Goal: Task Accomplishment & Management: Use online tool/utility

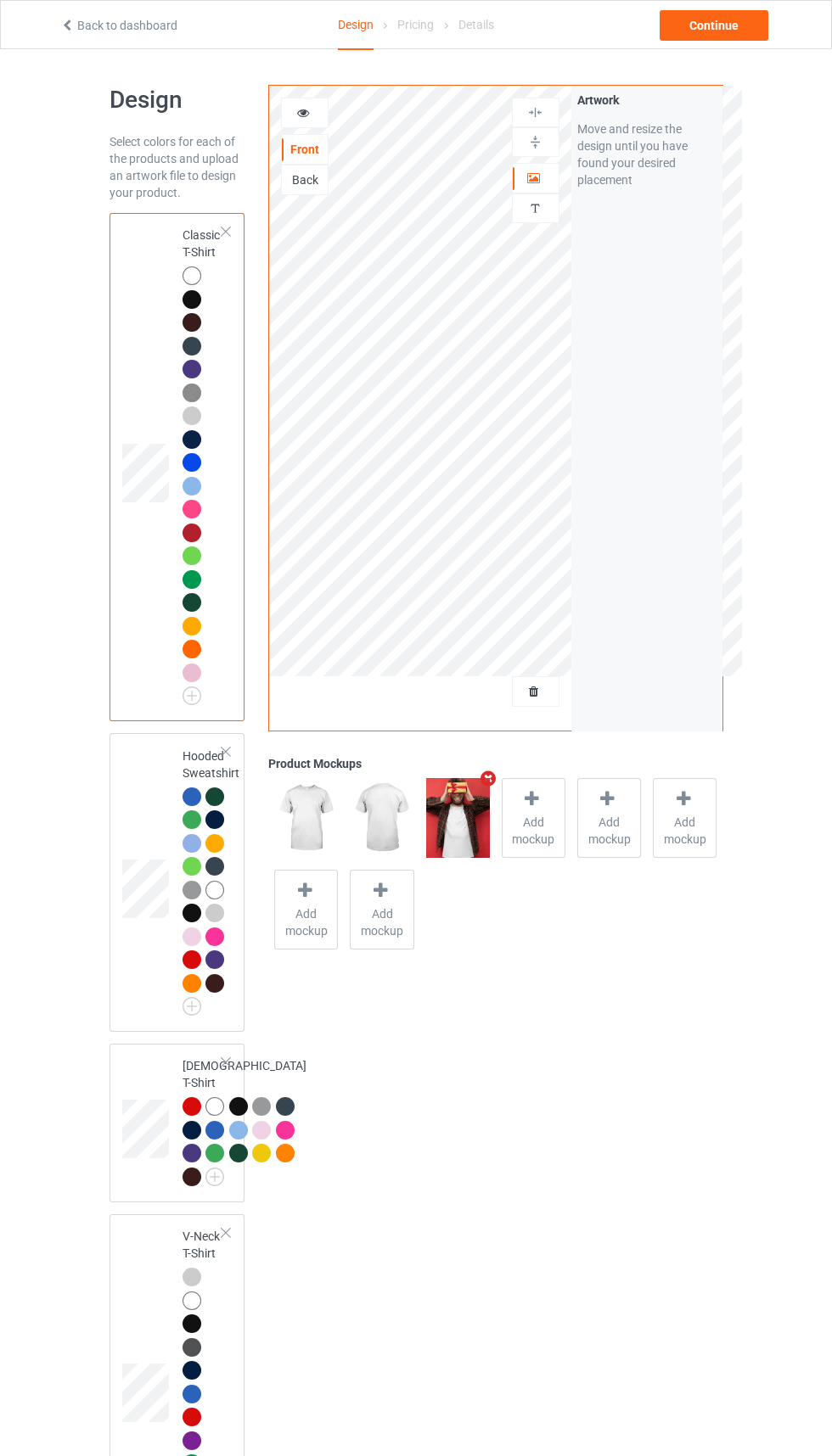
click at [547, 691] on div at bounding box center [535, 691] width 46 height 17
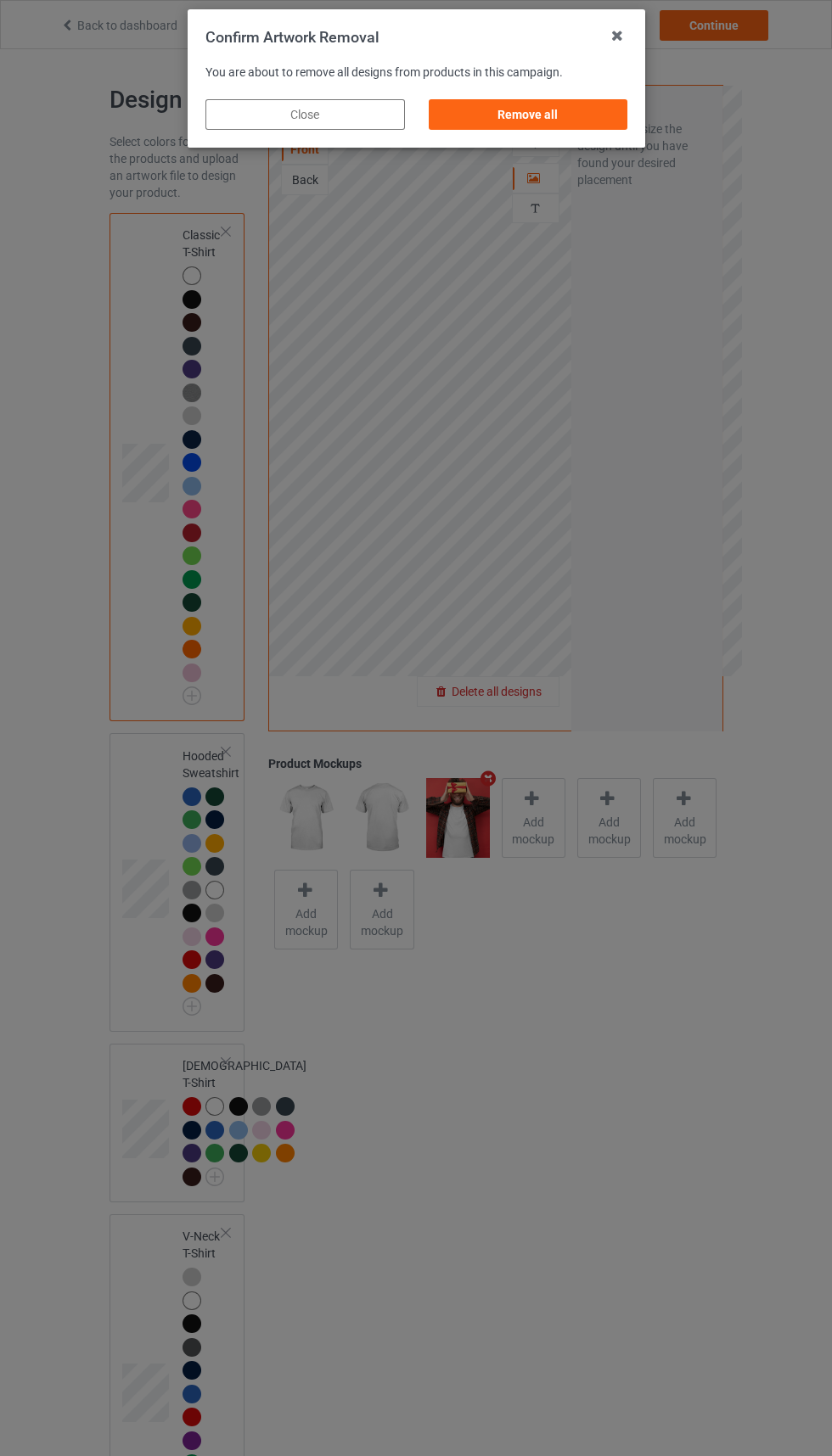
click at [547, 122] on div "Remove all" at bounding box center [527, 115] width 199 height 31
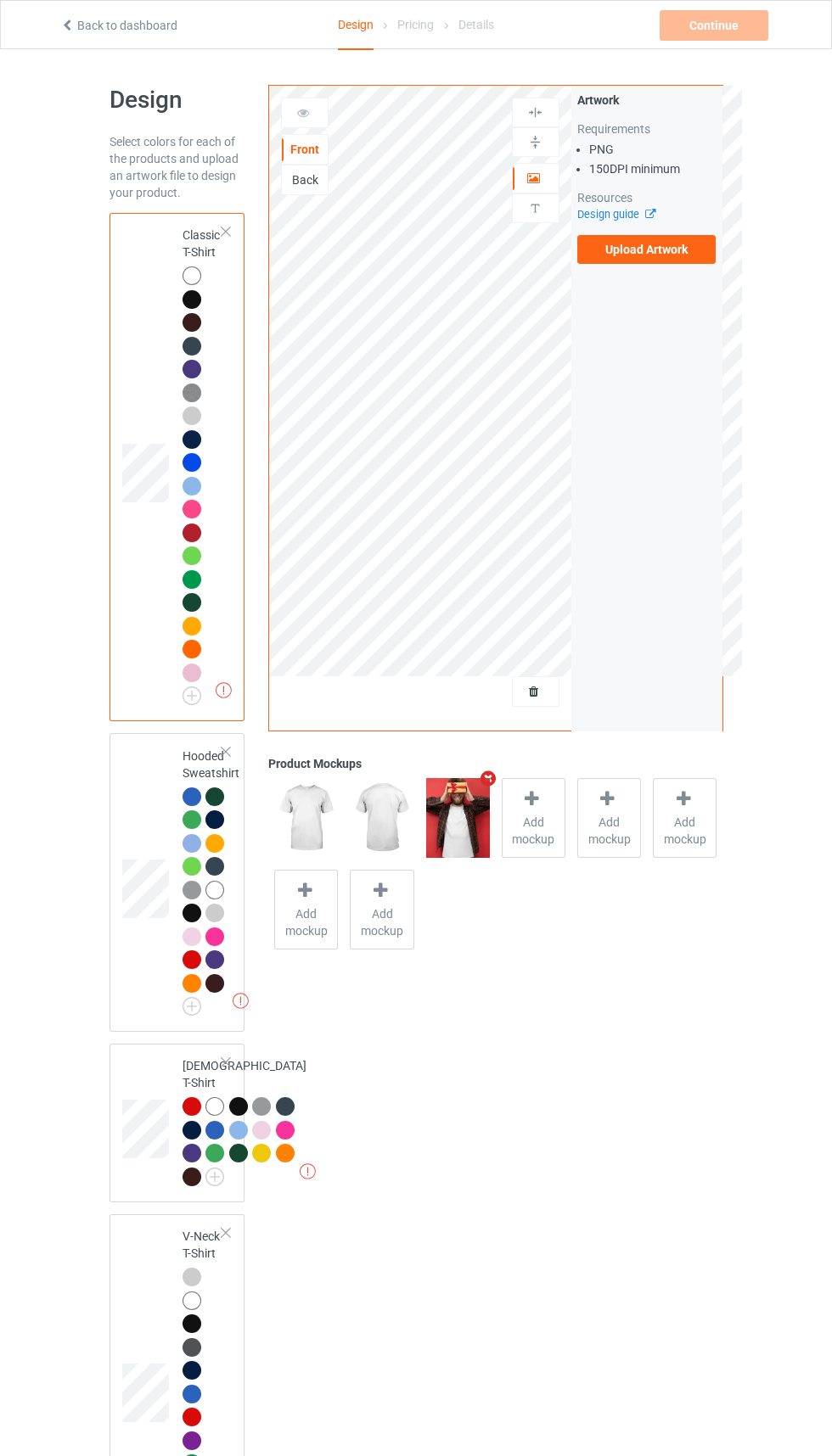
click at [495, 777] on icon "Remove mockup" at bounding box center [488, 778] width 21 height 18
click at [465, 841] on span "Add mockup" at bounding box center [458, 831] width 62 height 34
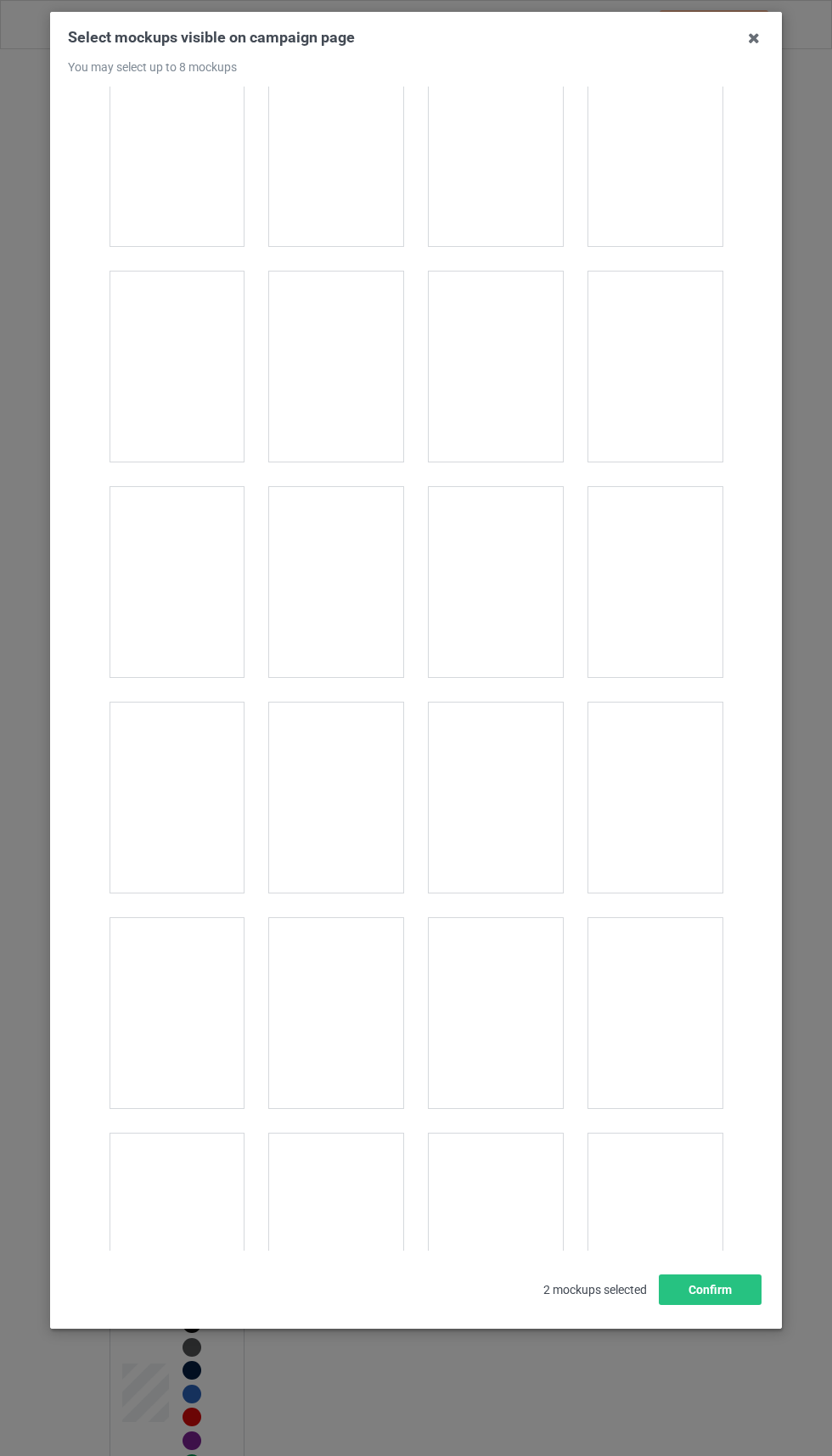
scroll to position [4354, 0]
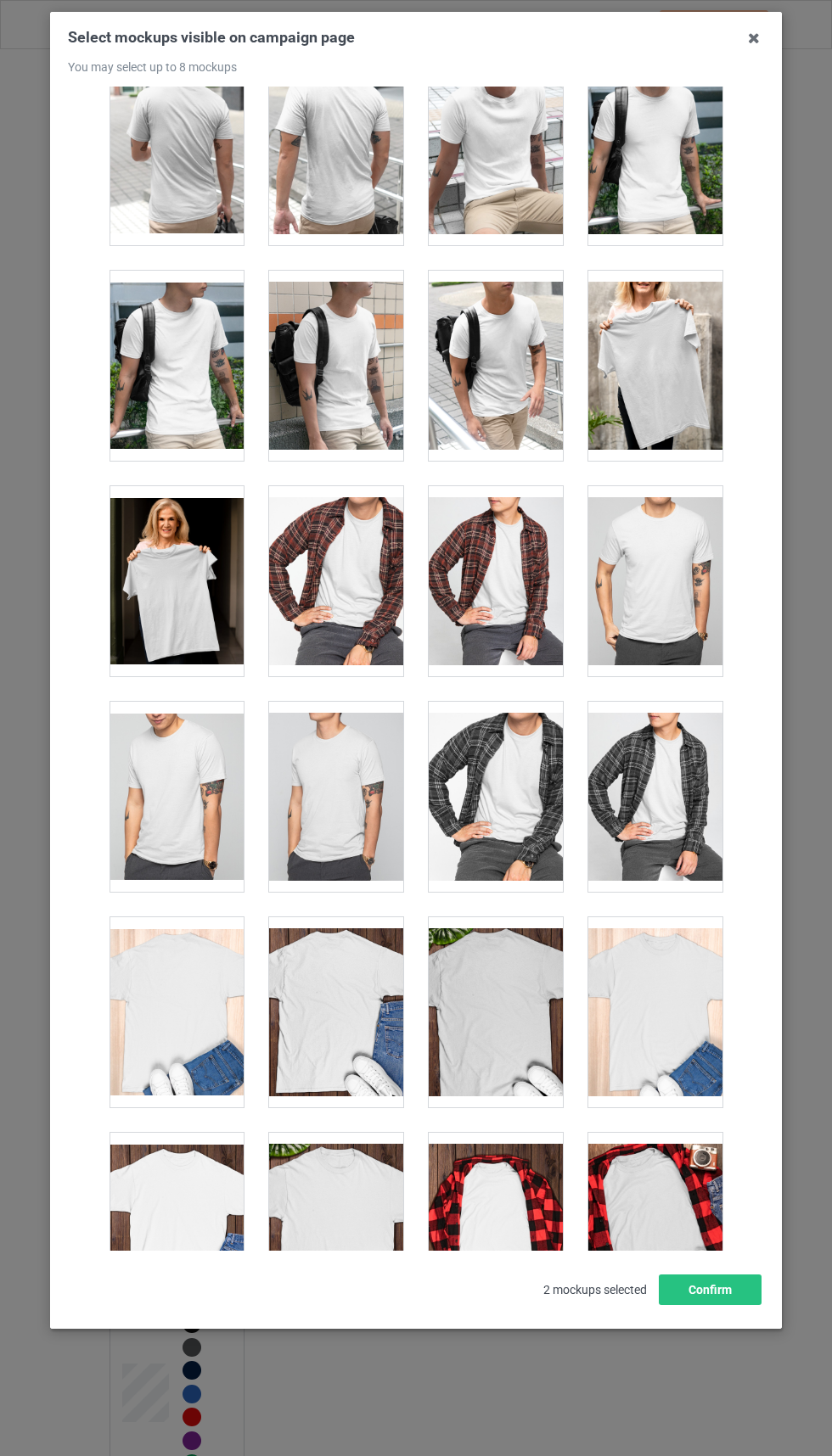
click at [679, 1027] on div at bounding box center [655, 1011] width 134 height 190
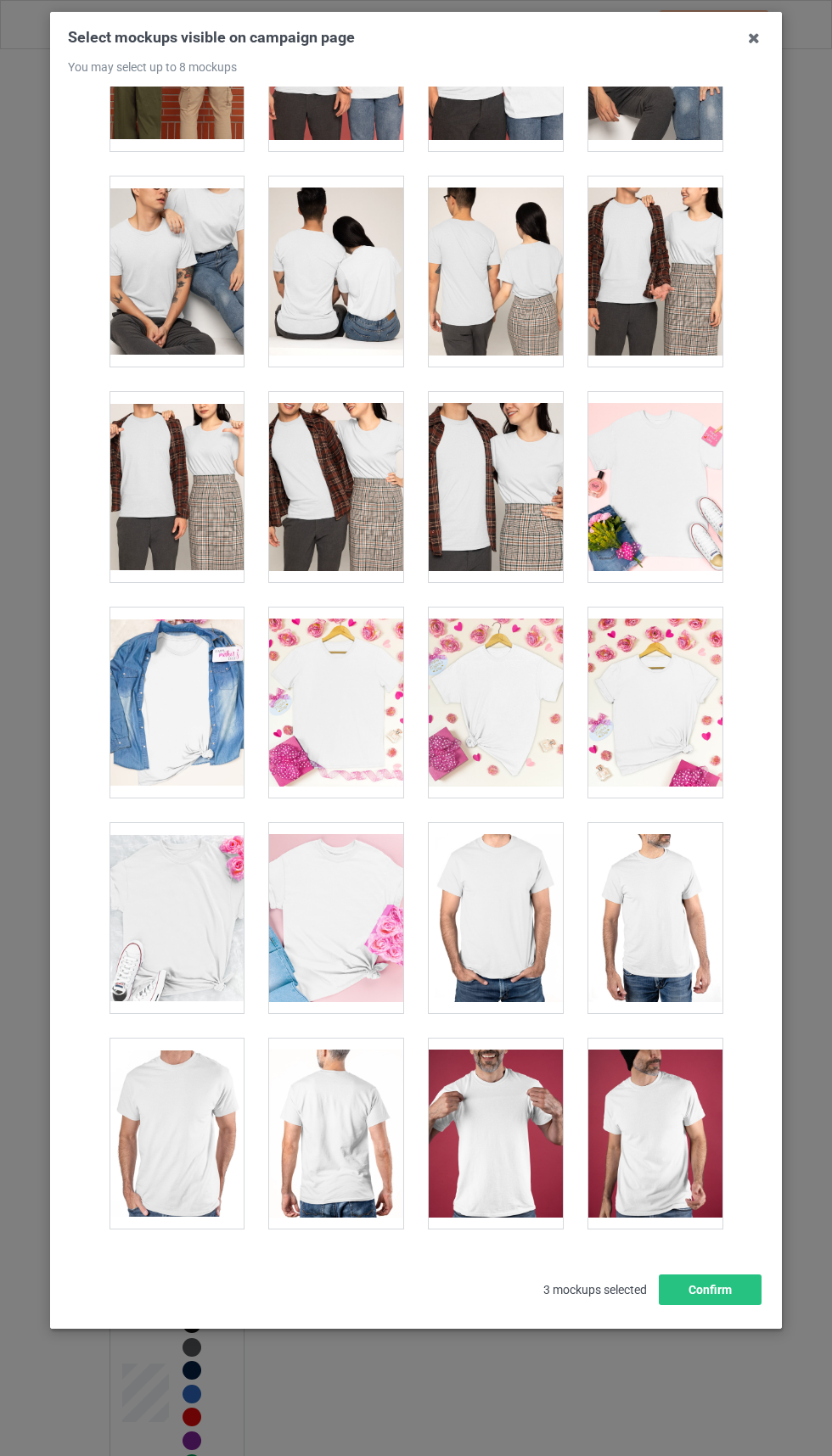
scroll to position [6800, 0]
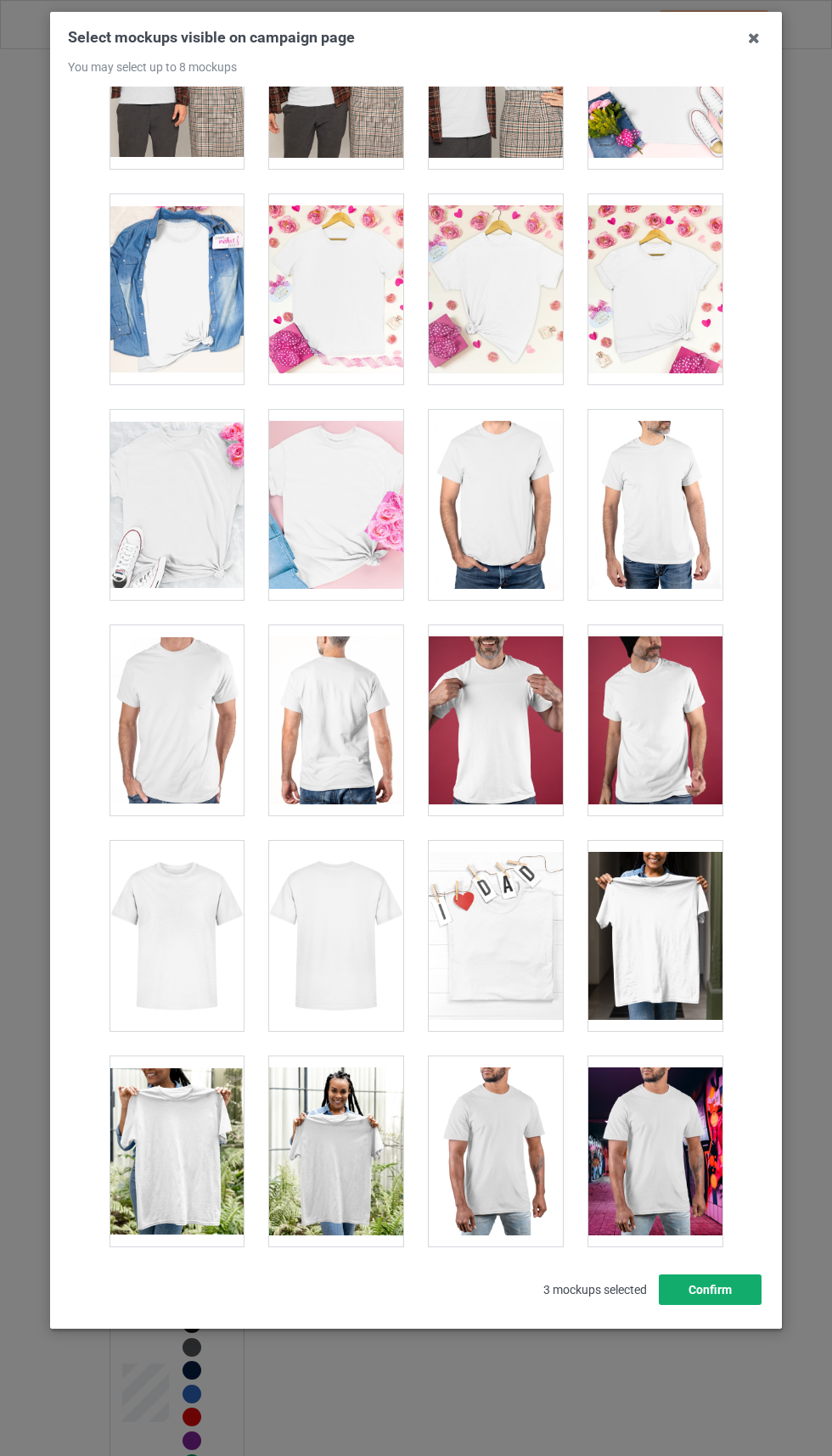
click at [711, 1305] on button "Confirm" at bounding box center [709, 1289] width 103 height 31
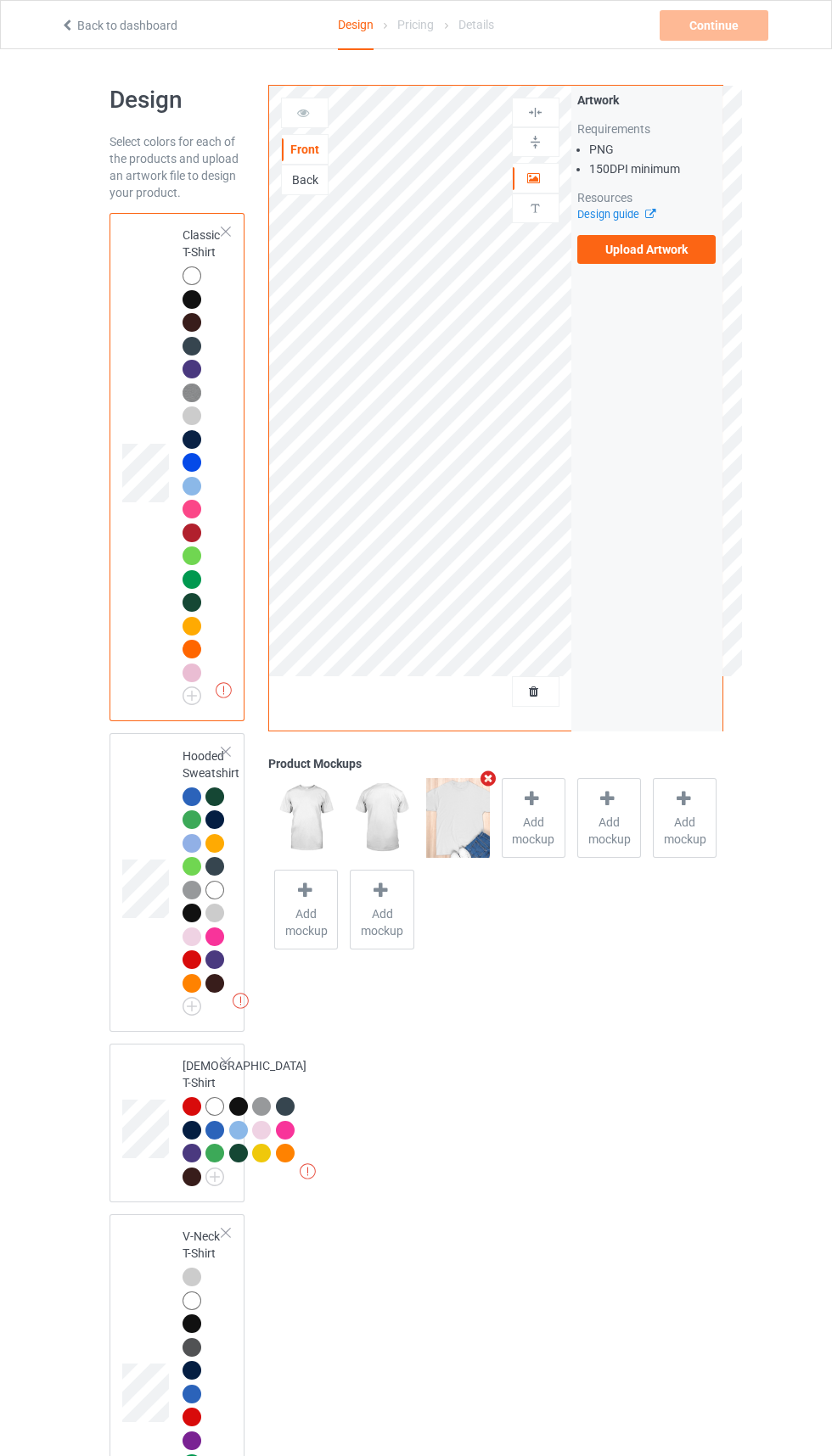
click at [538, 845] on span "Add mockup" at bounding box center [533, 831] width 62 height 34
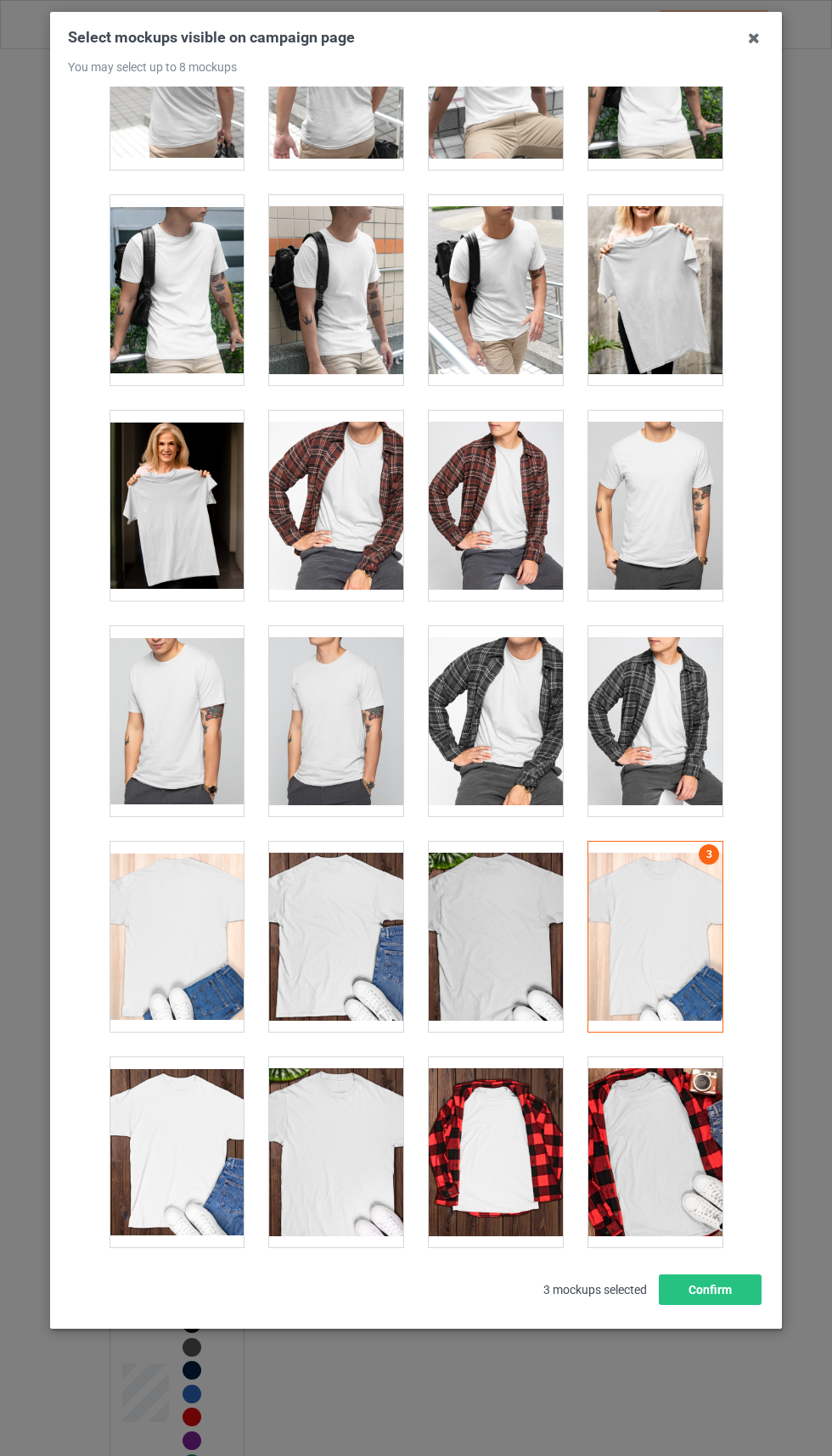
scroll to position [4447, 0]
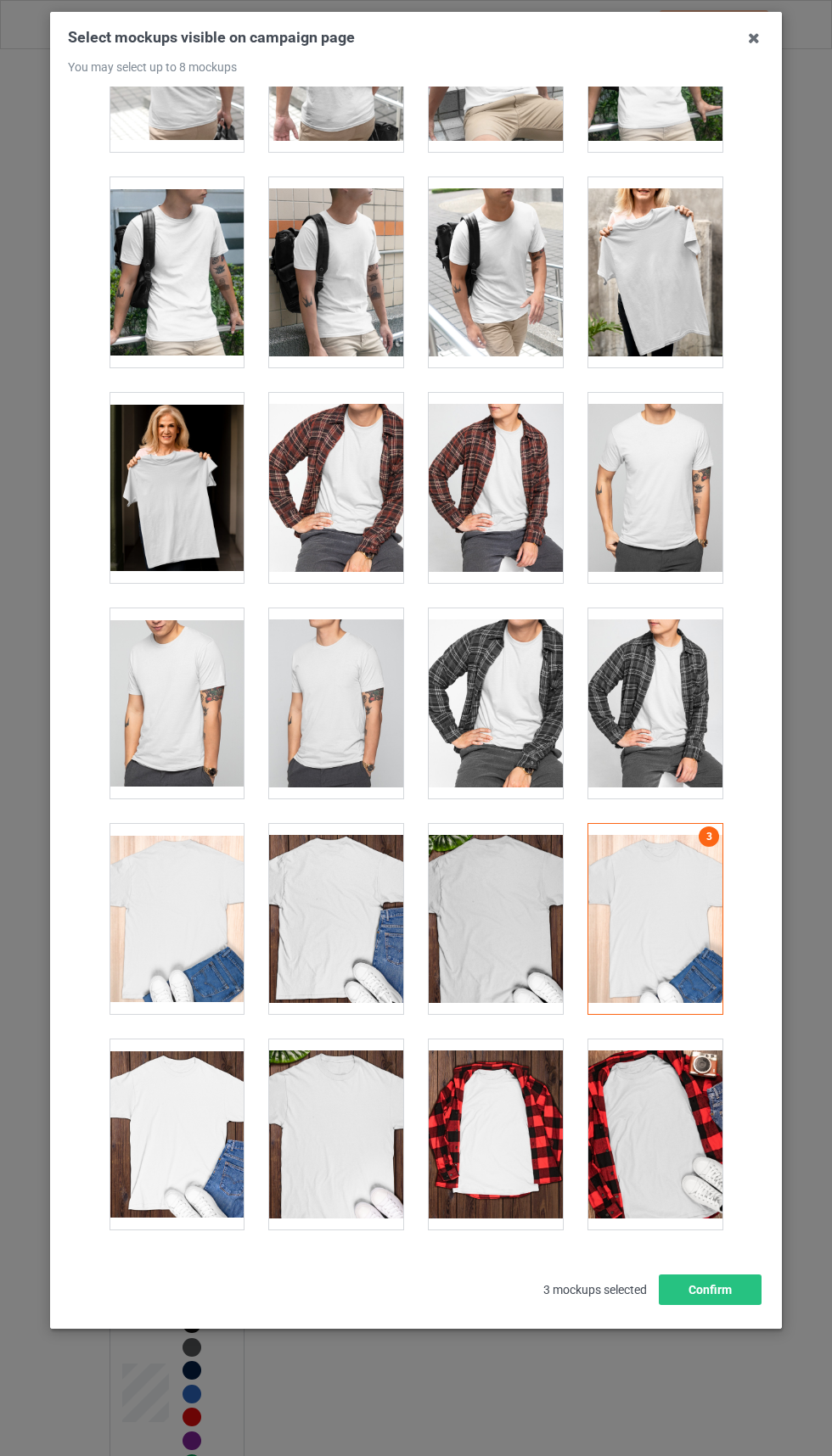
click at [365, 1115] on div at bounding box center [336, 1134] width 134 height 190
click at [338, 1169] on div at bounding box center [336, 1134] width 134 height 190
click at [718, 1305] on button "Confirm" at bounding box center [709, 1289] width 103 height 31
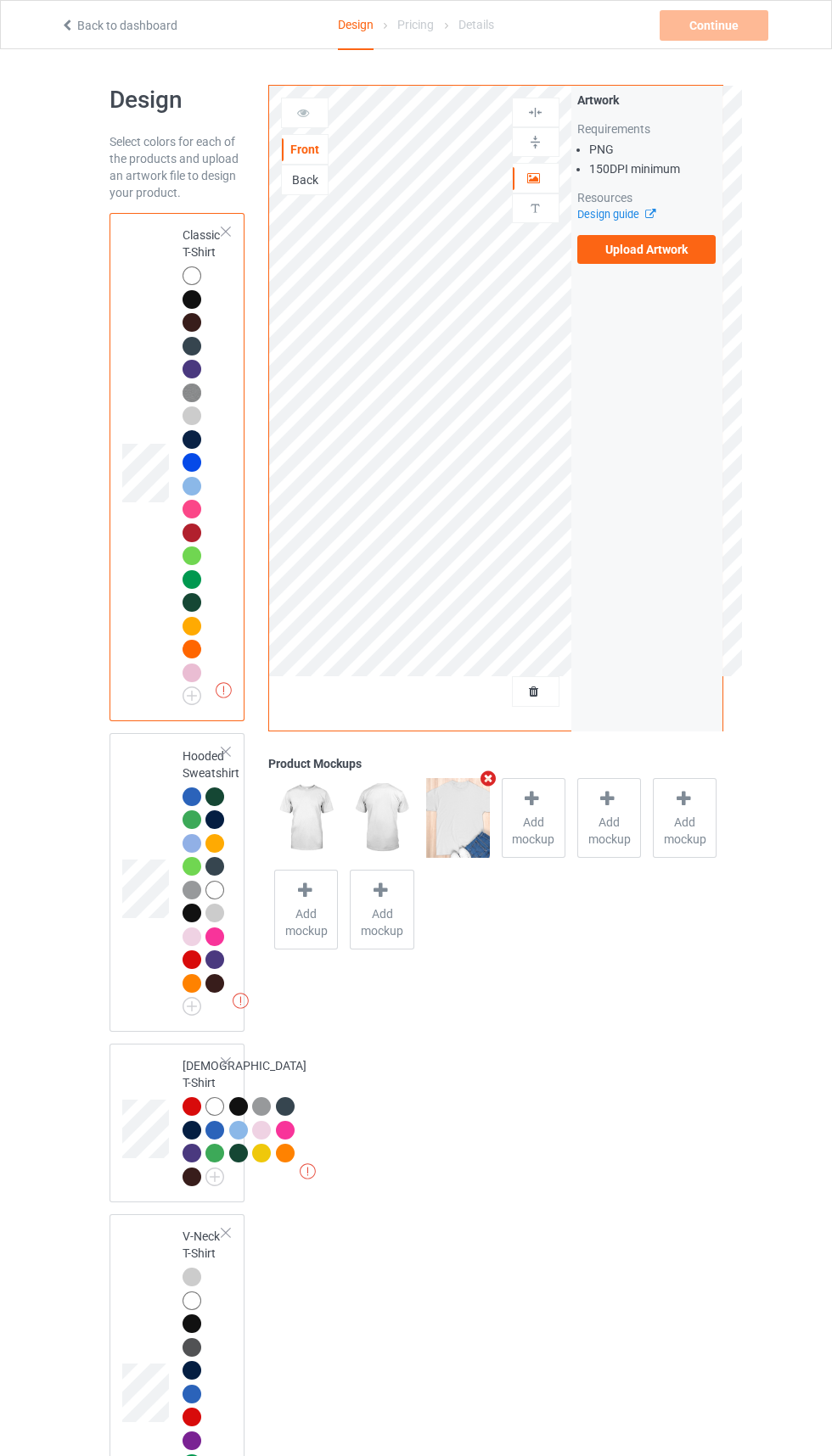
click at [652, 245] on label "Upload Artwork" at bounding box center [647, 249] width 140 height 29
click at [0, 0] on input "Upload Artwork" at bounding box center [0, 0] width 0 height 0
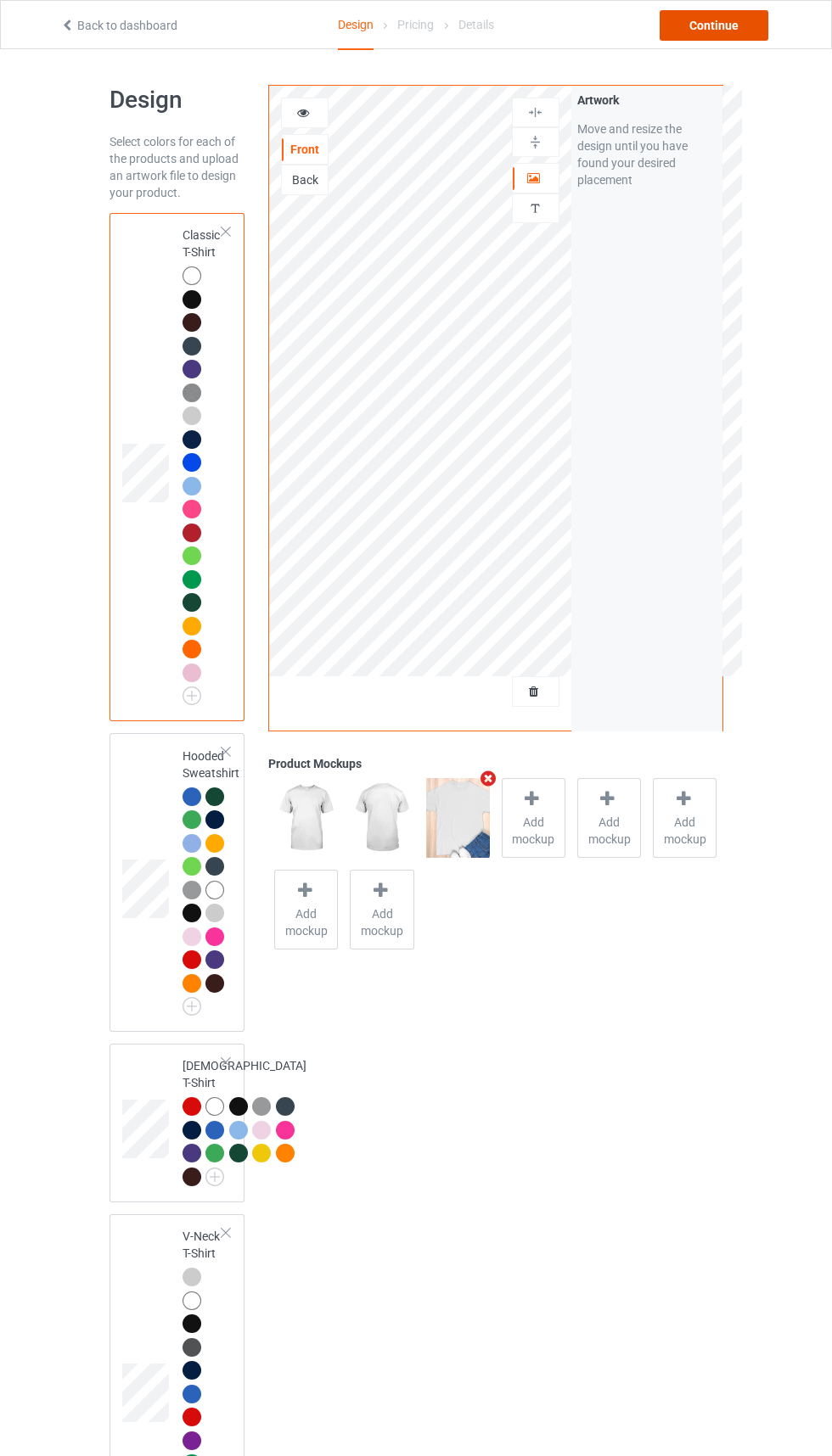
click at [727, 32] on div "Continue" at bounding box center [714, 26] width 109 height 31
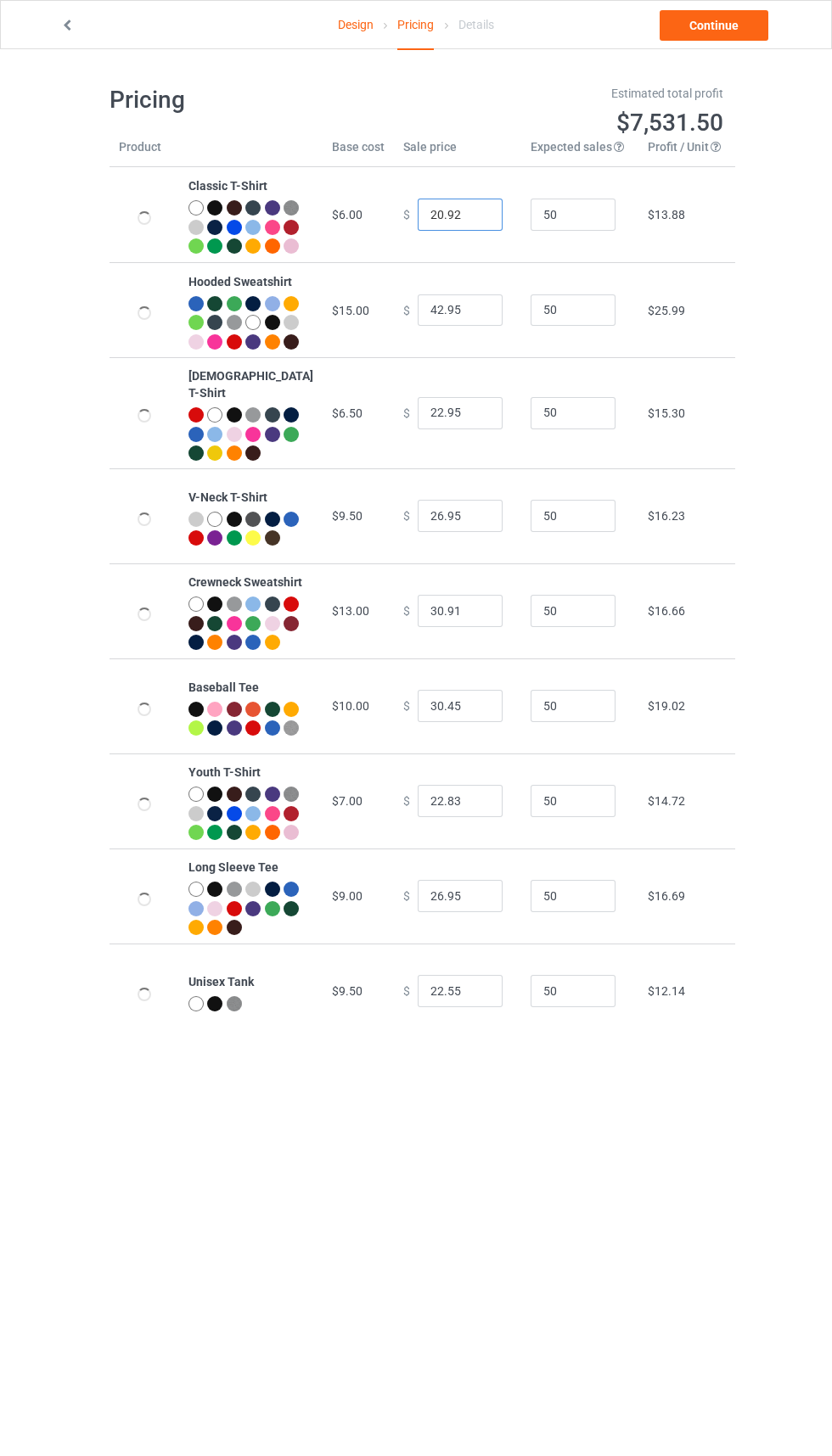
click at [451, 216] on input "20.92" at bounding box center [460, 214] width 85 height 32
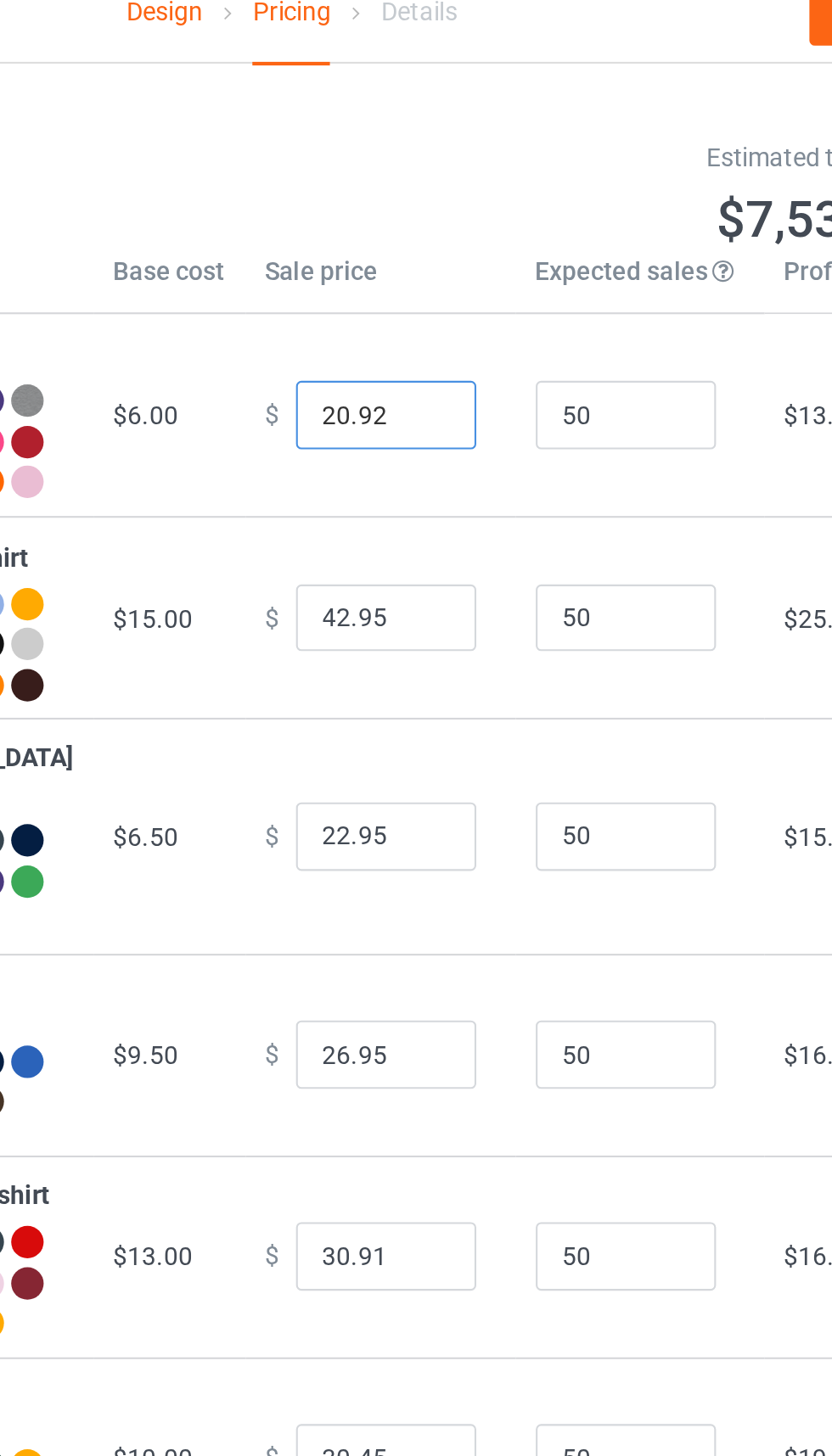
click at [419, 230] on input "20.92" at bounding box center [460, 214] width 85 height 32
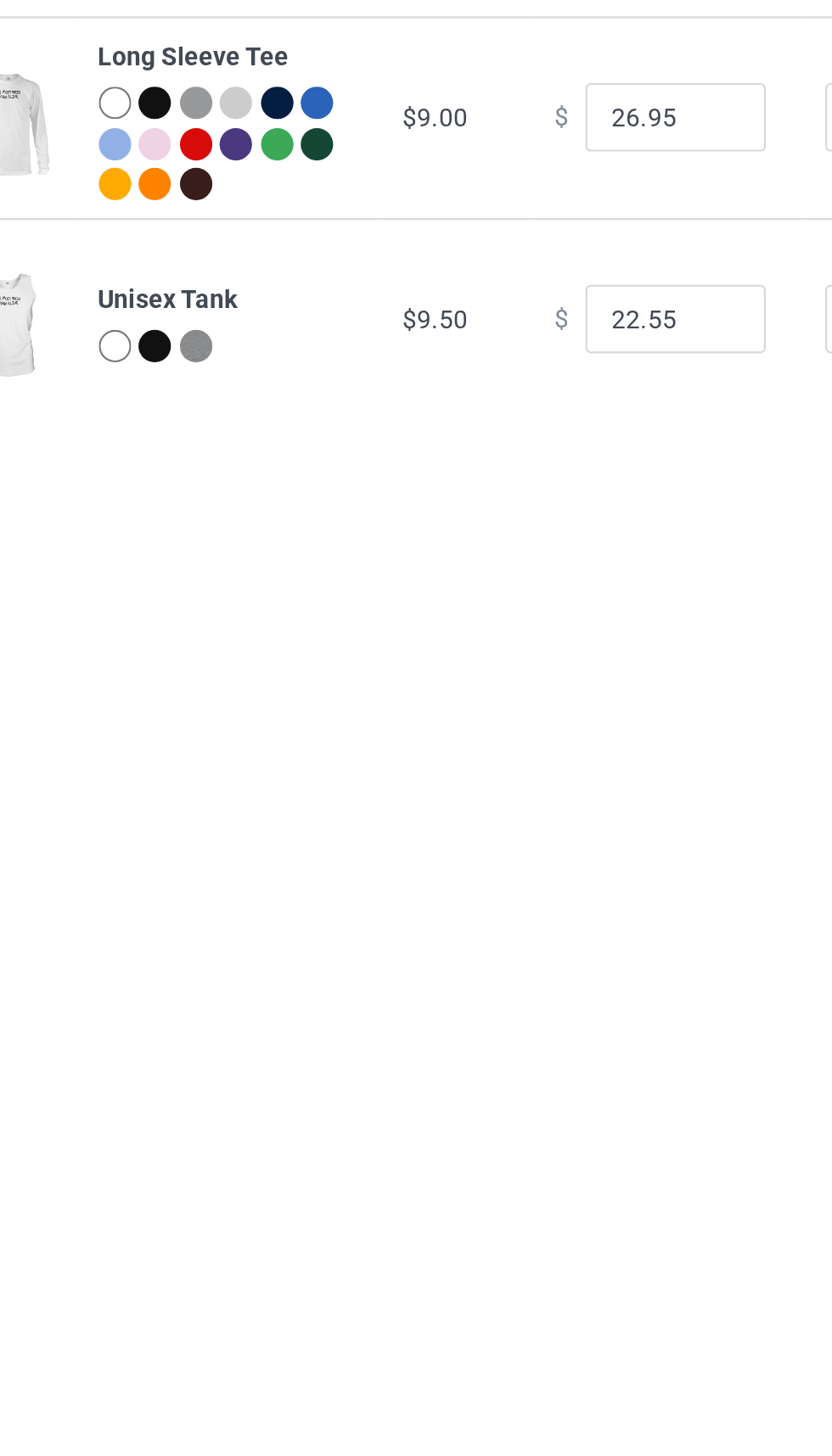
type input "21.92"
click at [418, 1007] on input "22.55" at bounding box center [460, 991] width 85 height 32
click at [430, 1007] on input "22.55" at bounding box center [460, 991] width 85 height 32
click at [425, 1007] on input "22.55" at bounding box center [460, 991] width 85 height 32
type input "23.55"
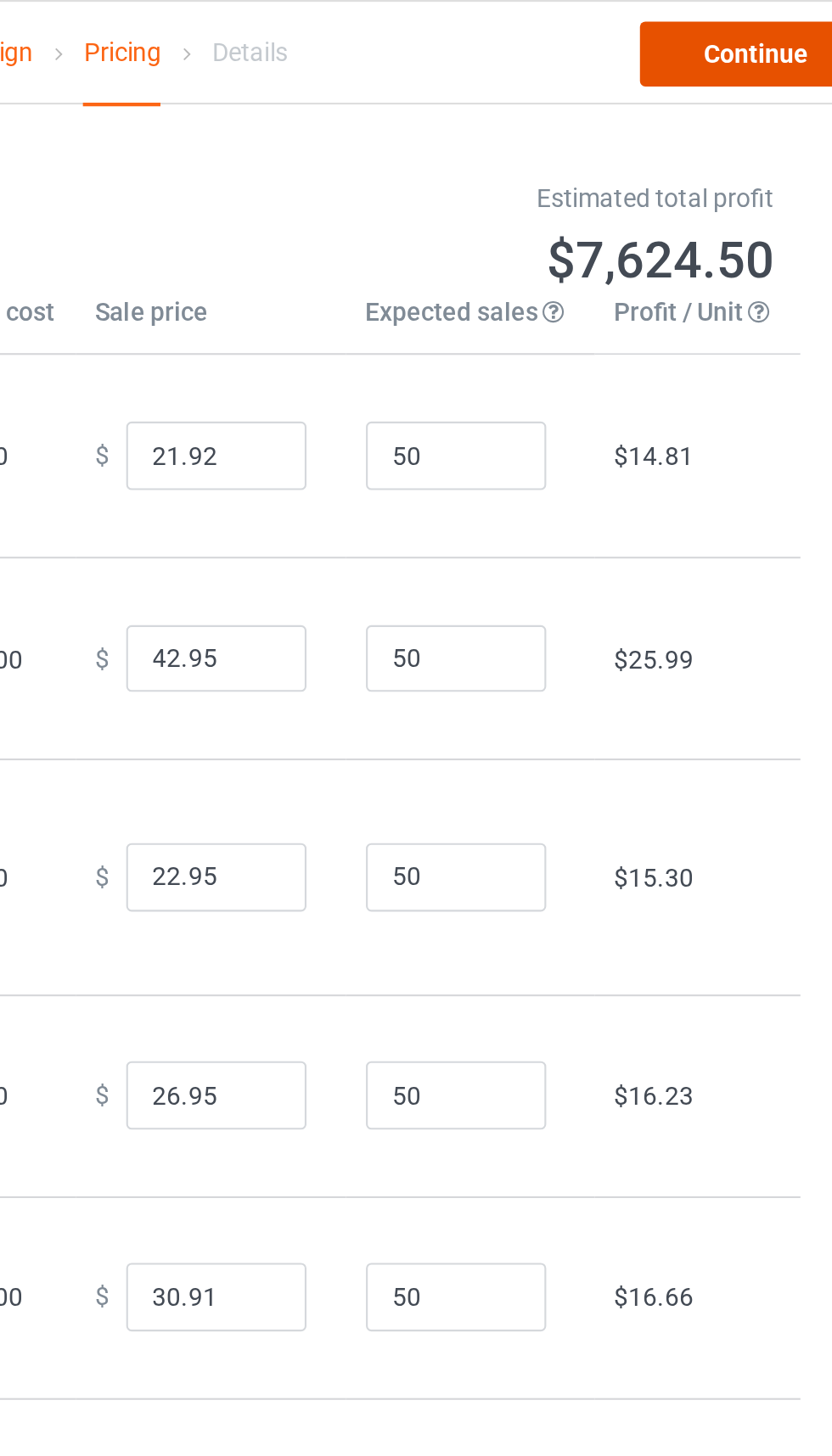
click at [725, 31] on link "Continue" at bounding box center [714, 26] width 109 height 31
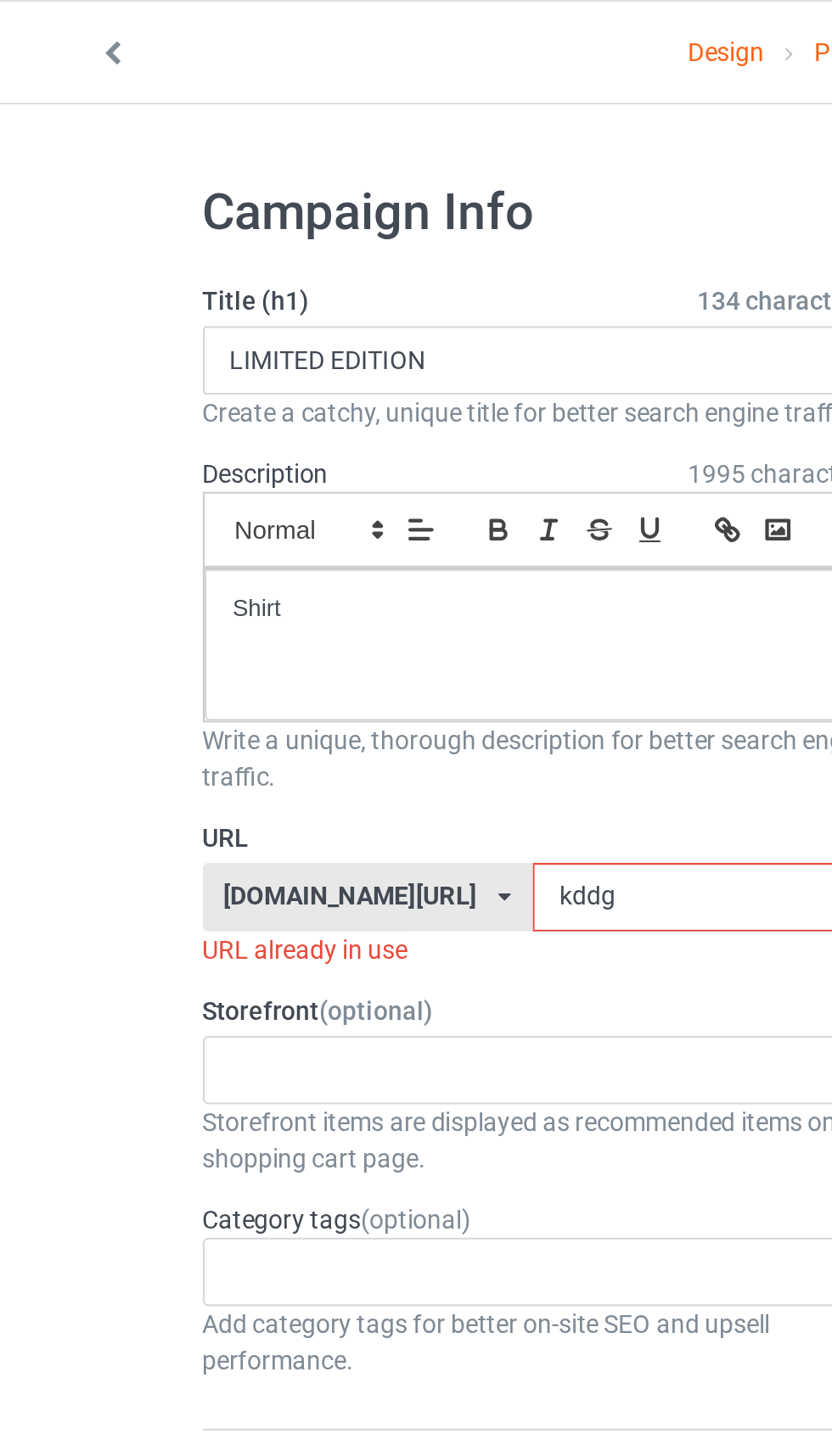
click at [297, 416] on input "kddg" at bounding box center [354, 423] width 179 height 32
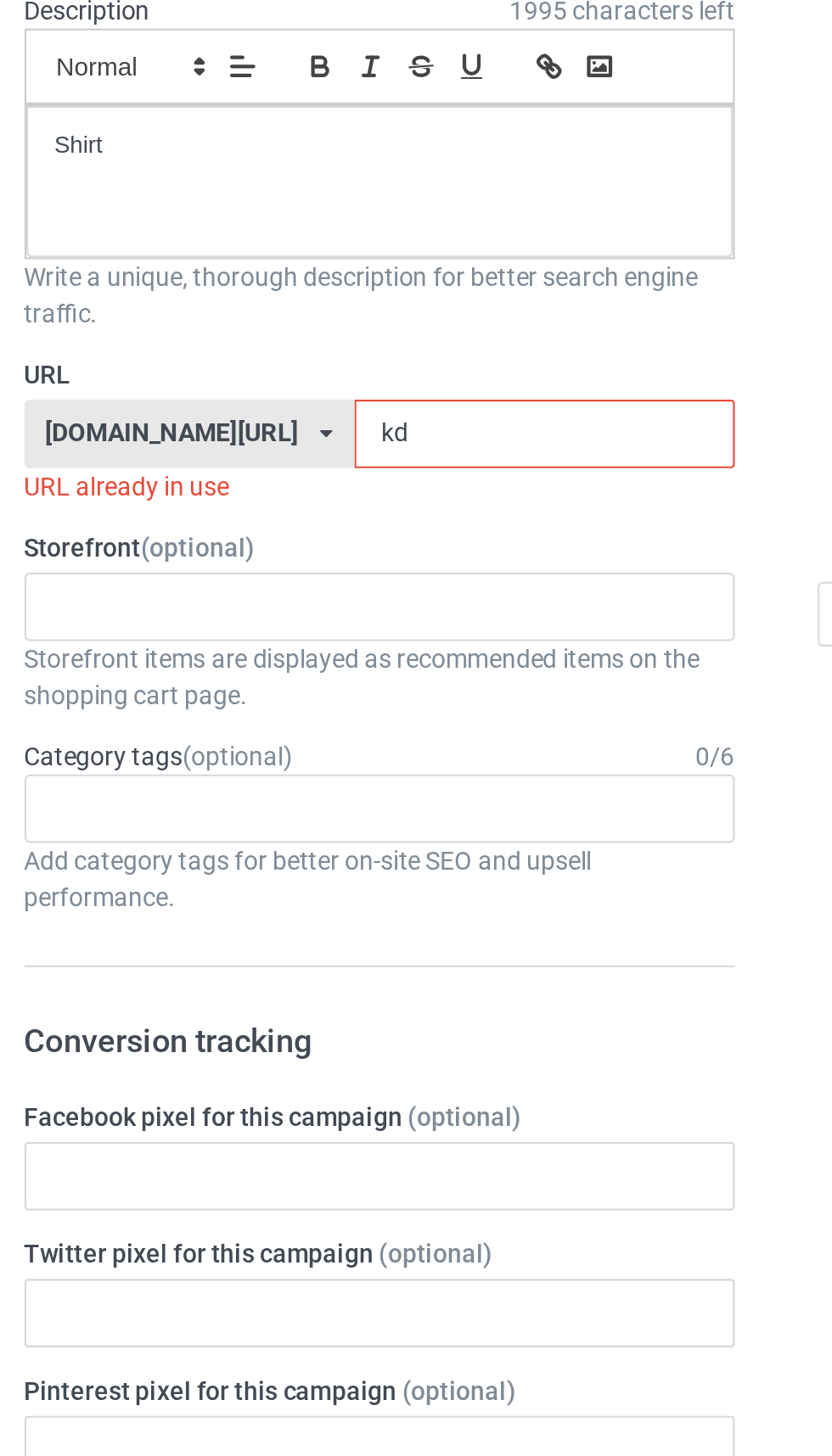
type input "k"
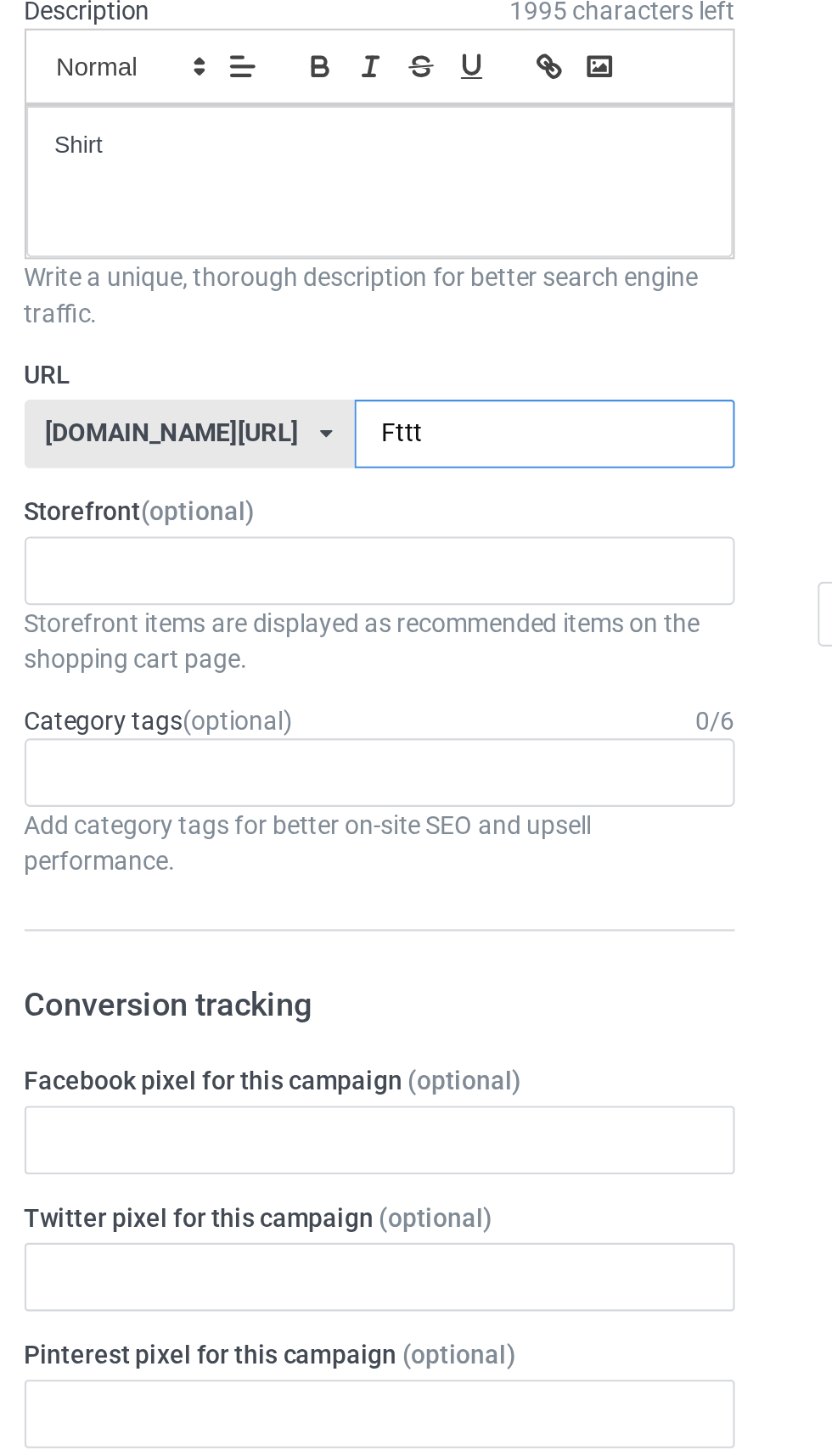
type input "Fttt7"
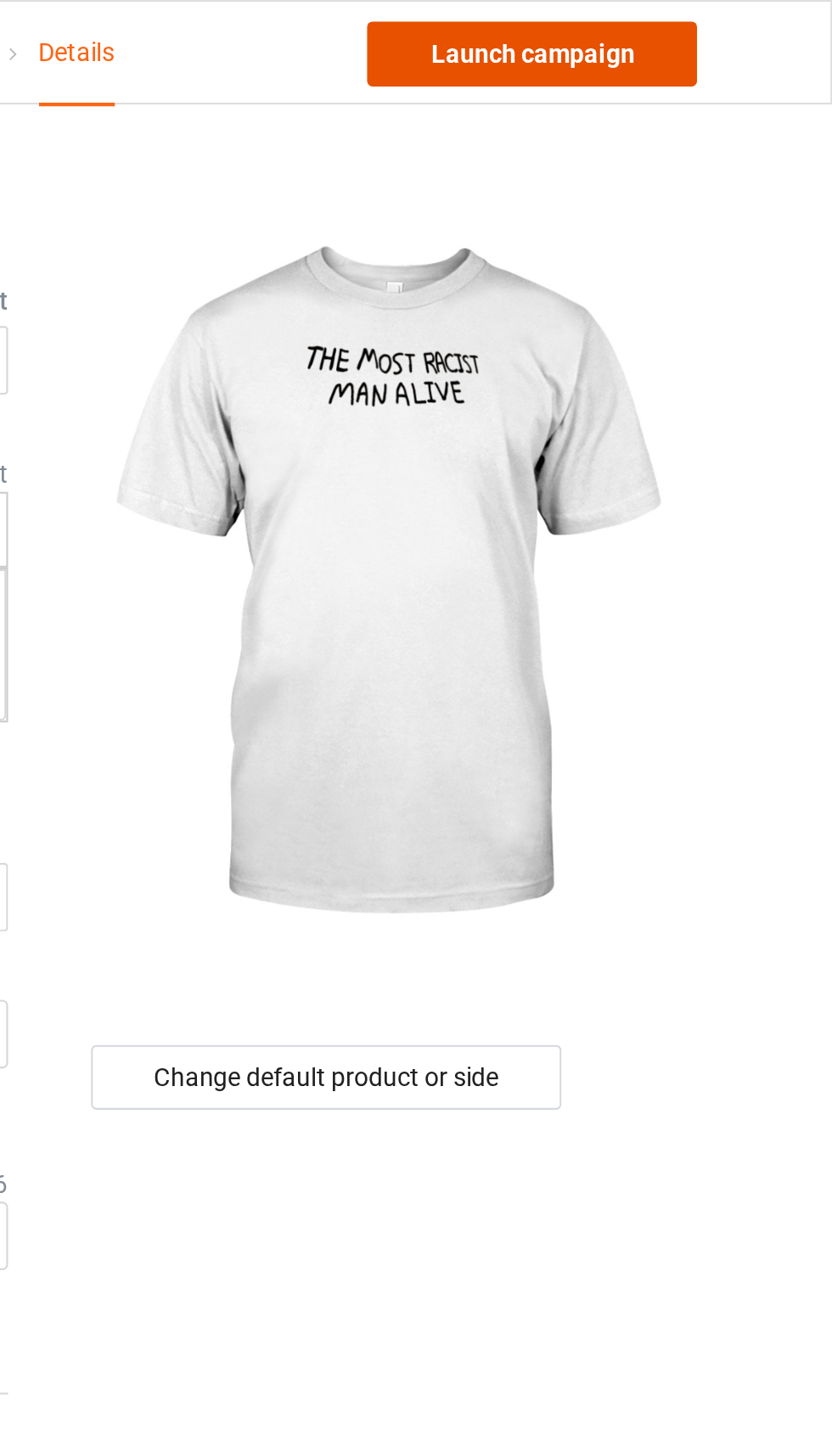
click at [727, 30] on link "Launch campaign" at bounding box center [690, 26] width 156 height 31
